Goal: Complete application form: Complete application form

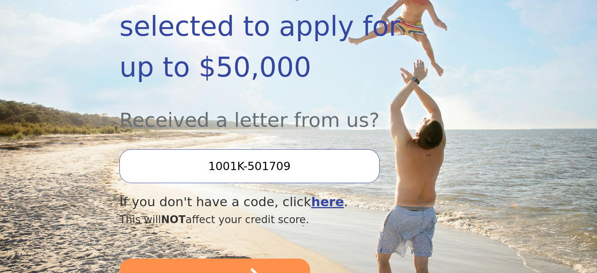
scroll to position [235, 0]
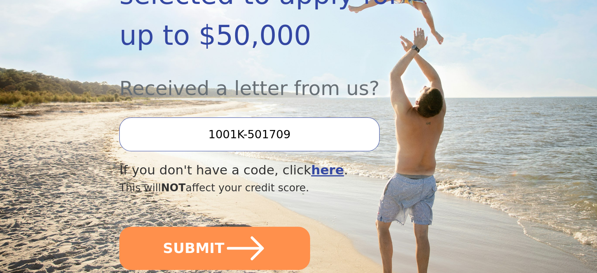
click at [215, 117] on input "1001K-501709" at bounding box center [249, 134] width 260 height 34
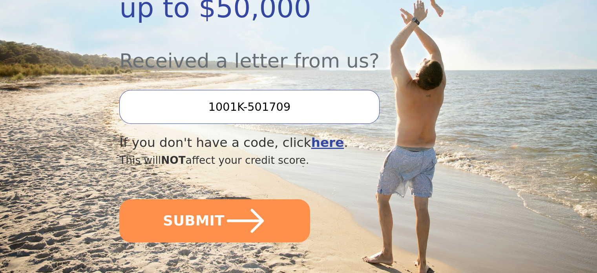
scroll to position [275, 0]
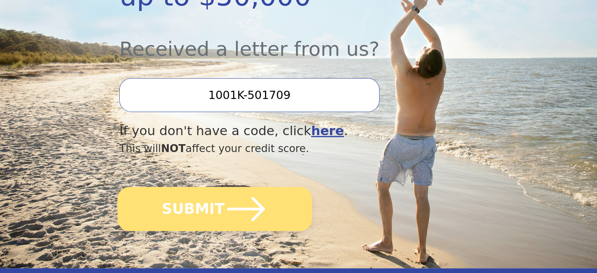
click at [230, 197] on icon "submit" at bounding box center [246, 209] width 38 height 24
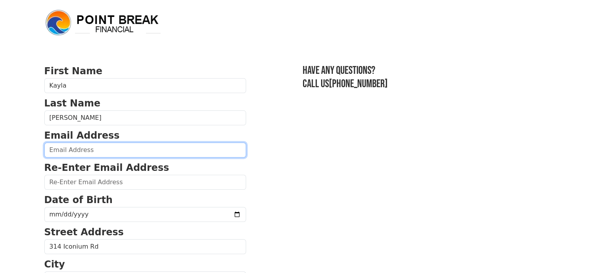
click at [140, 146] on input "email" at bounding box center [145, 149] width 202 height 15
type input "jamesonkayla15@yahoo.com"
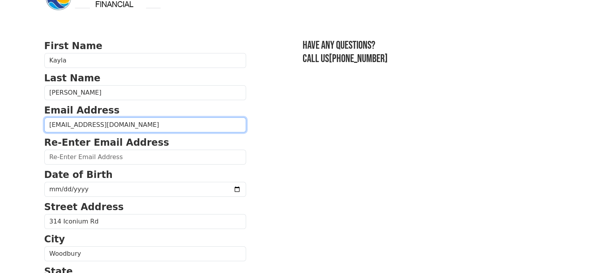
scroll to position [39, 0]
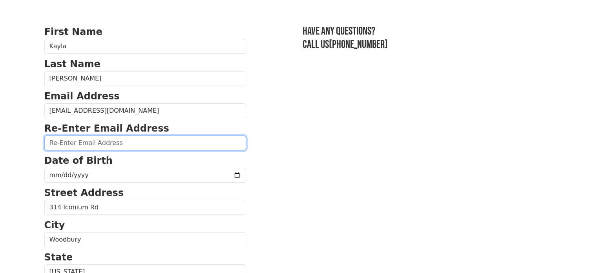
click at [122, 143] on input "email" at bounding box center [145, 142] width 202 height 15
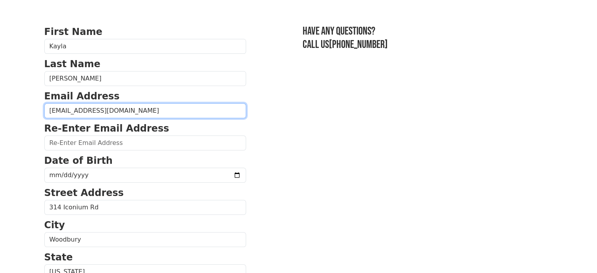
drag, startPoint x: 122, startPoint y: 115, endPoint x: 0, endPoint y: 127, distance: 122.6
click at [0, 127] on body "First Name Kayla Last Name Jameson Email Address jamesonkayla15@yahoo.com Re-En…" at bounding box center [298, 97] width 597 height 273
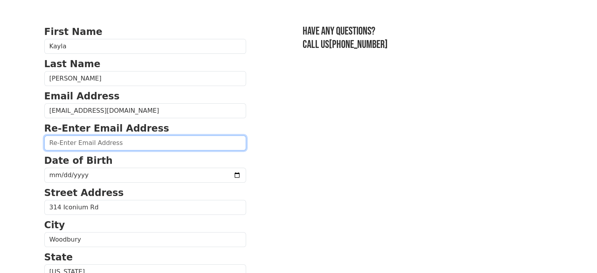
click at [69, 145] on input "email" at bounding box center [145, 142] width 202 height 15
paste input "jamesonkayla15@yahoo.com"
type input "jamesonkayla15@yahoo.com"
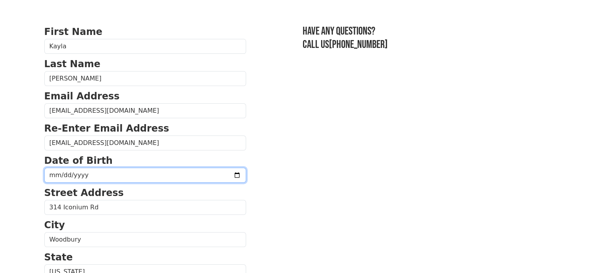
click at [106, 174] on input "date" at bounding box center [145, 175] width 202 height 15
type input "1993-09-24"
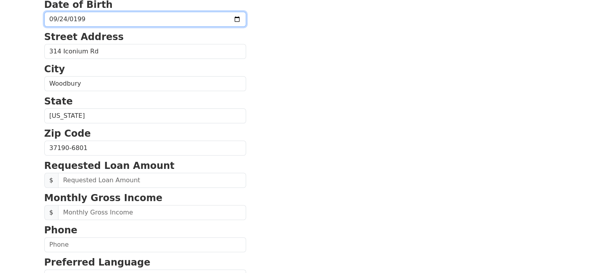
scroll to position [196, 0]
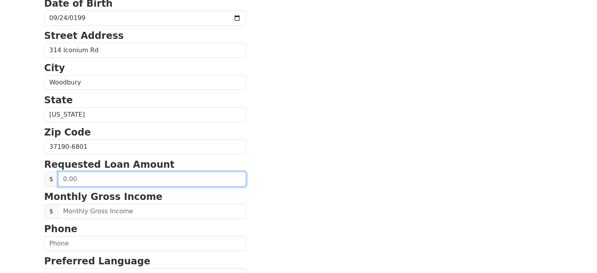
click at [93, 179] on input "text" at bounding box center [152, 178] width 188 height 15
type input "30,000.00"
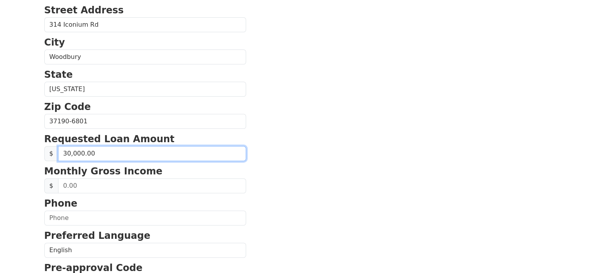
scroll to position [235, 0]
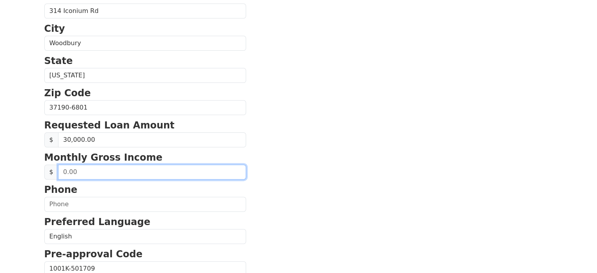
click at [97, 170] on input "text" at bounding box center [152, 171] width 188 height 15
click at [97, 166] on input "text" at bounding box center [152, 171] width 188 height 15
click at [121, 174] on input "0.00" at bounding box center [152, 171] width 188 height 15
drag, startPoint x: 76, startPoint y: 171, endPoint x: 31, endPoint y: 170, distance: 44.3
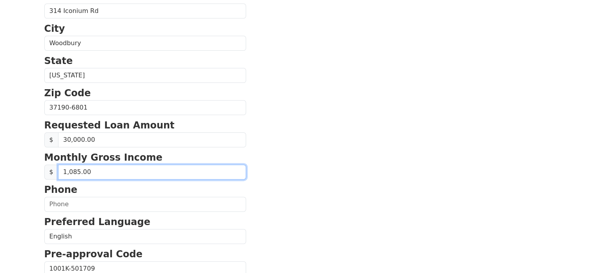
type input "10,859.00"
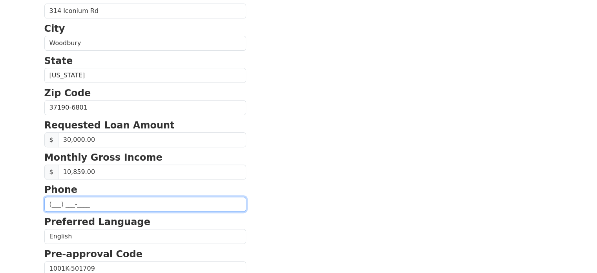
click at [67, 200] on input "text" at bounding box center [145, 204] width 202 height 15
type input "(615) 281-7614"
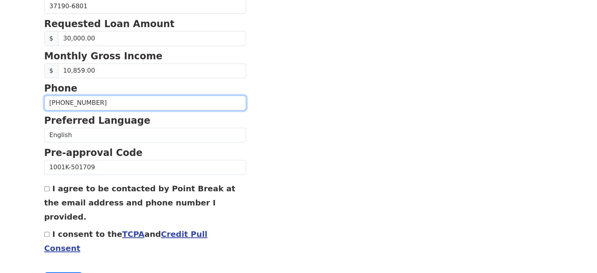
scroll to position [349, 0]
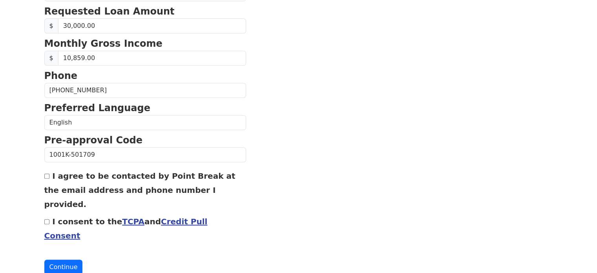
click at [47, 174] on input "I agree to be contacted by Point Break at the email address and phone number I …" at bounding box center [46, 175] width 5 height 5
checkbox input "true"
click at [47, 219] on input "I consent to the TCPA and Credit Pull Consent" at bounding box center [46, 221] width 5 height 5
checkbox input "true"
click at [60, 259] on button "Continue" at bounding box center [63, 266] width 38 height 15
